Goal: Information Seeking & Learning: Learn about a topic

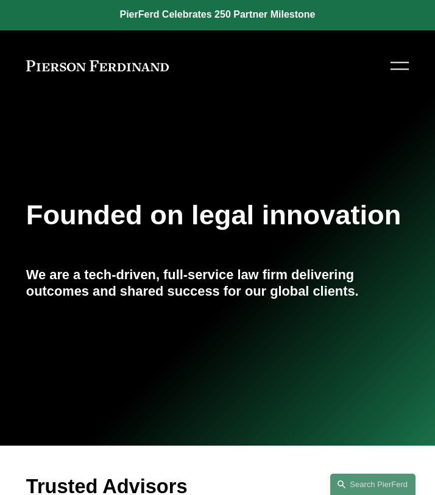
click at [395, 65] on div at bounding box center [400, 65] width 18 height 21
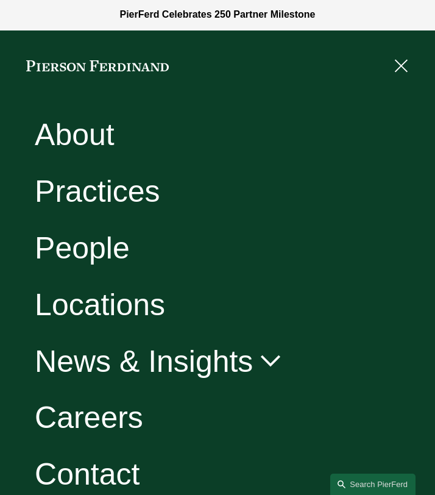
click at [143, 183] on link "Practices" at bounding box center [98, 191] width 126 height 30
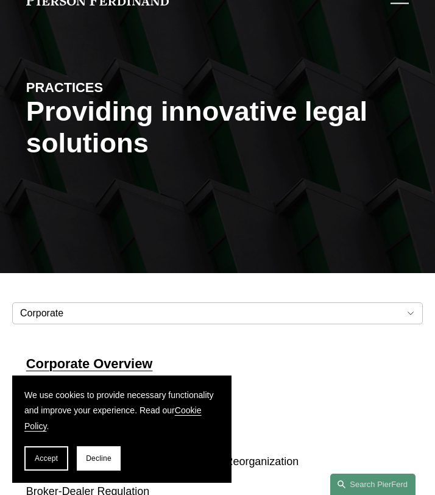
scroll to position [134, 0]
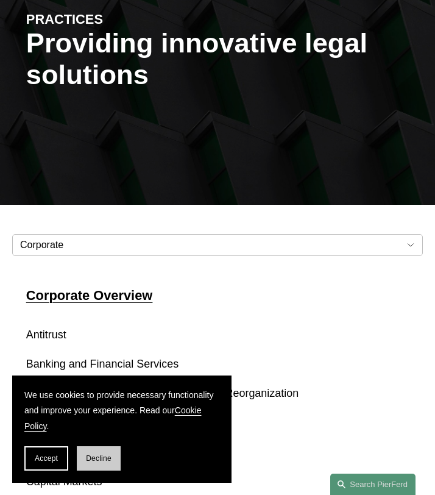
click at [94, 461] on span "Decline" at bounding box center [99, 458] width 26 height 9
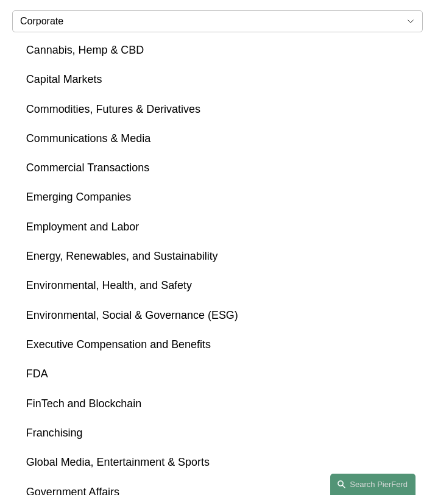
scroll to position [537, 0]
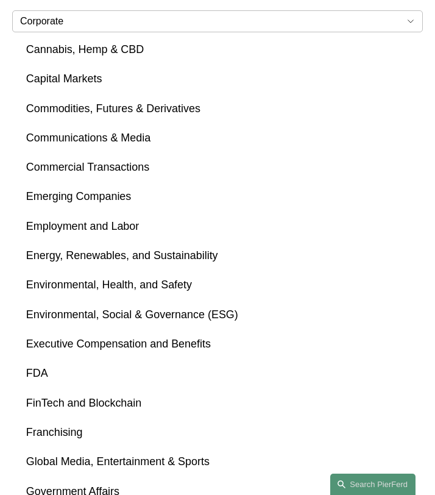
click at [128, 230] on link "Employment and Labor" at bounding box center [82, 226] width 113 height 12
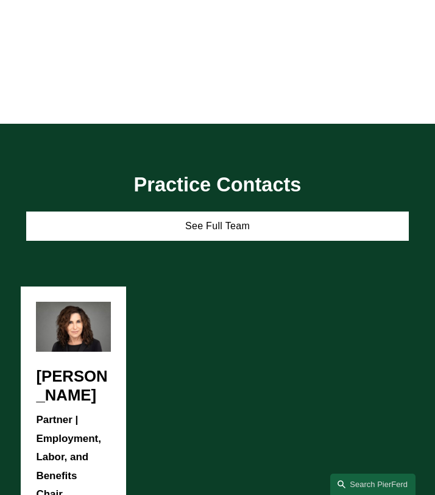
scroll to position [952, 0]
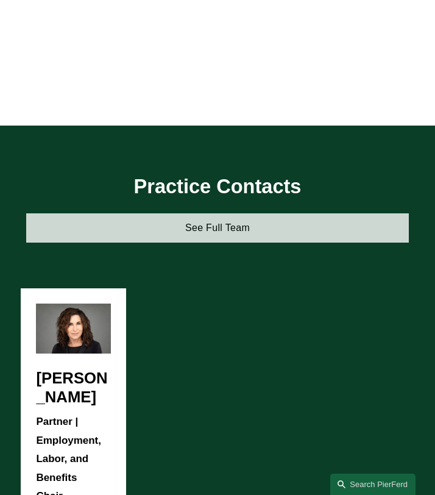
click at [224, 226] on link "See Full Team" at bounding box center [217, 227] width 383 height 29
